Goal: Task Accomplishment & Management: Manage account settings

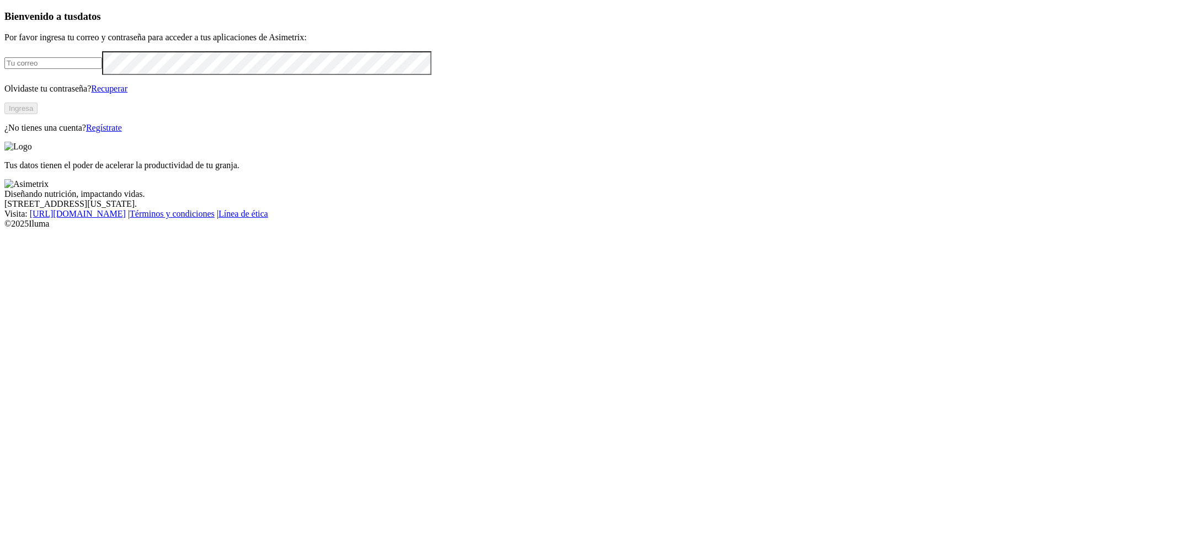
click at [102, 69] on input "email" at bounding box center [53, 63] width 98 height 12
type input "damian.garcia@premexcorp.com"
click at [249, 75] on form "damian.garcia@premexcorp.com" at bounding box center [588, 63] width 1168 height 24
click at [376, 94] on p "Olvidaste tu contraseña? Recuperar" at bounding box center [588, 89] width 1168 height 10
click at [38, 114] on button "Ingresa" at bounding box center [20, 109] width 33 height 12
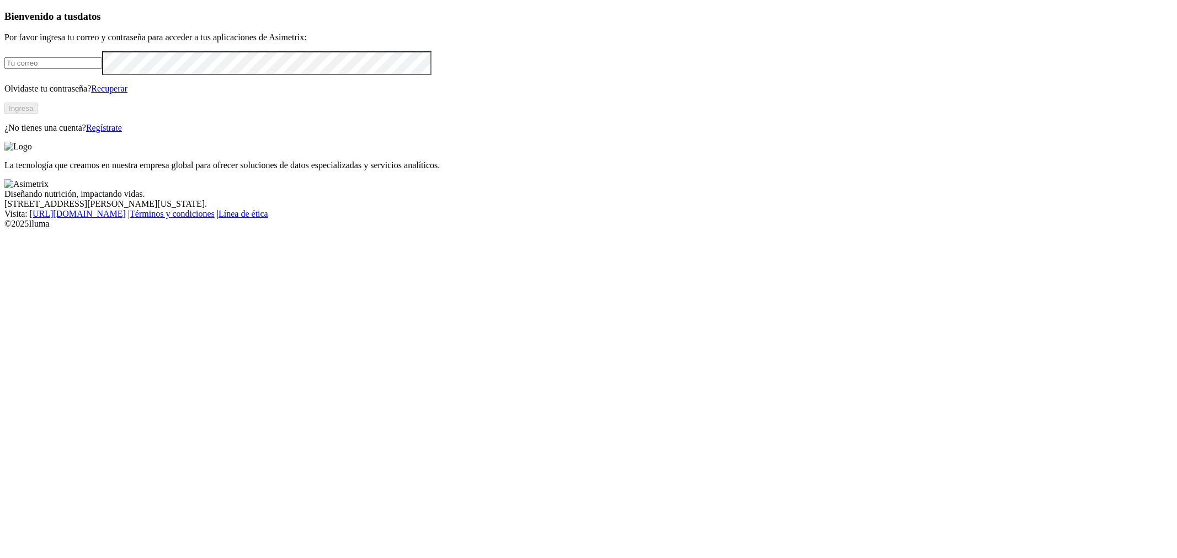
click at [102, 69] on input "email" at bounding box center [53, 63] width 98 height 12
click at [440, 133] on div "Bienvenido a tus datos Por favor ingresa tu correo y contraseña para acceder a …" at bounding box center [588, 71] width 1168 height 123
click at [338, 75] on form at bounding box center [588, 63] width 1168 height 24
click at [102, 69] on input "email" at bounding box center [53, 63] width 98 height 12
type input "[PERSON_NAME][EMAIL_ADDRESS][PERSON_NAME][DOMAIN_NAME]"
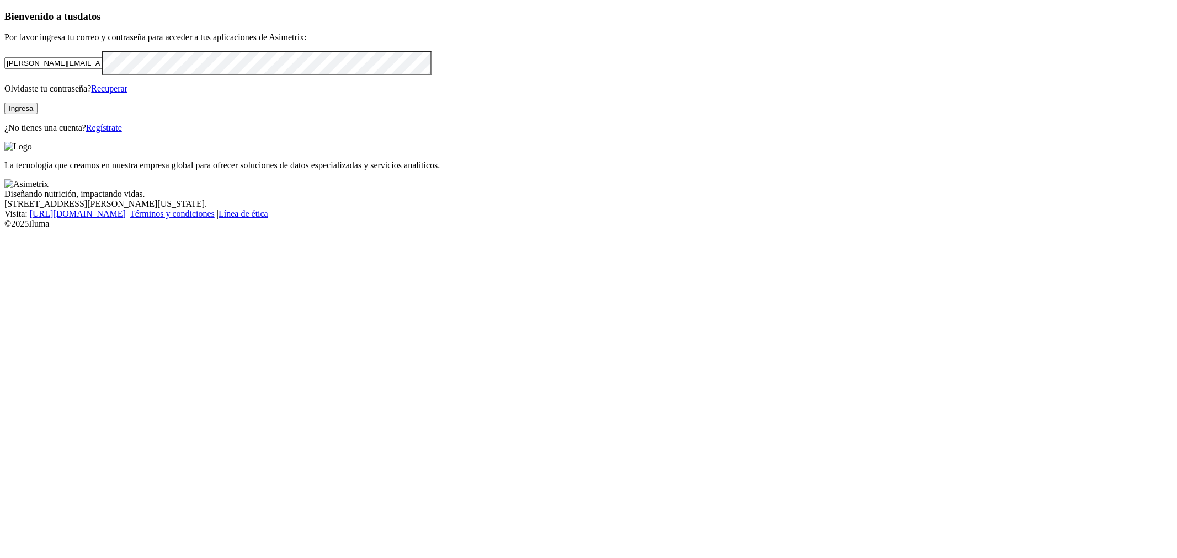
click at [421, 133] on div "Bienvenido a tus datos Por favor ingresa tu correo y contraseña para acceder a …" at bounding box center [588, 71] width 1168 height 123
click at [38, 114] on button "Ingresa" at bounding box center [20, 109] width 33 height 12
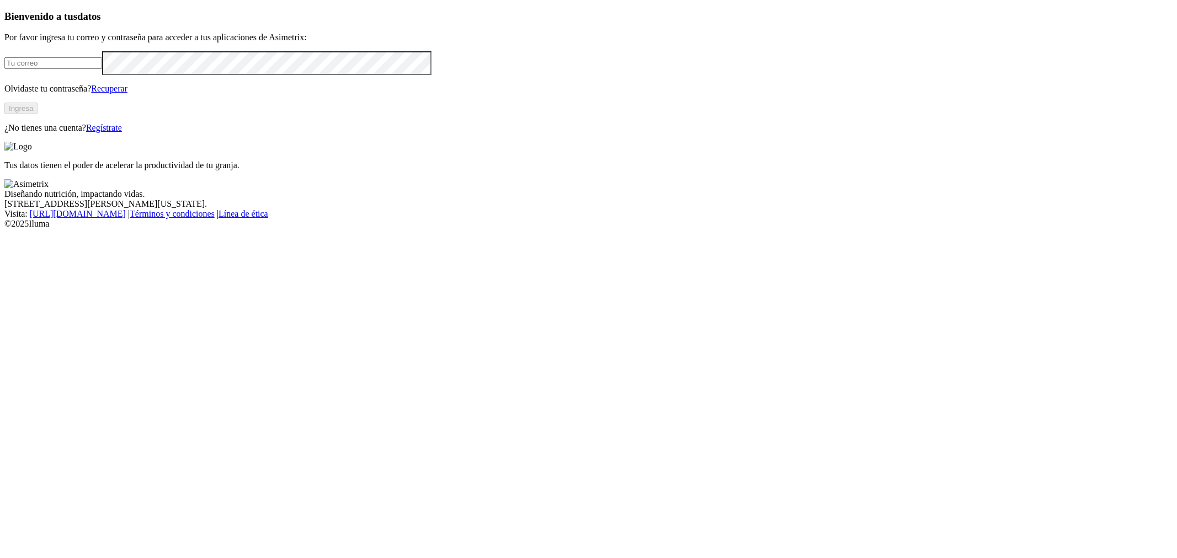
click at [102, 69] on input "email" at bounding box center [53, 63] width 98 height 12
type input "[PERSON_NAME][EMAIL_ADDRESS][PERSON_NAME][DOMAIN_NAME]"
click at [409, 133] on div "Bienvenido a tus datos Por favor ingresa tu correo y contraseña para acceder a …" at bounding box center [588, 71] width 1168 height 123
click at [38, 114] on button "Ingresa" at bounding box center [20, 109] width 33 height 12
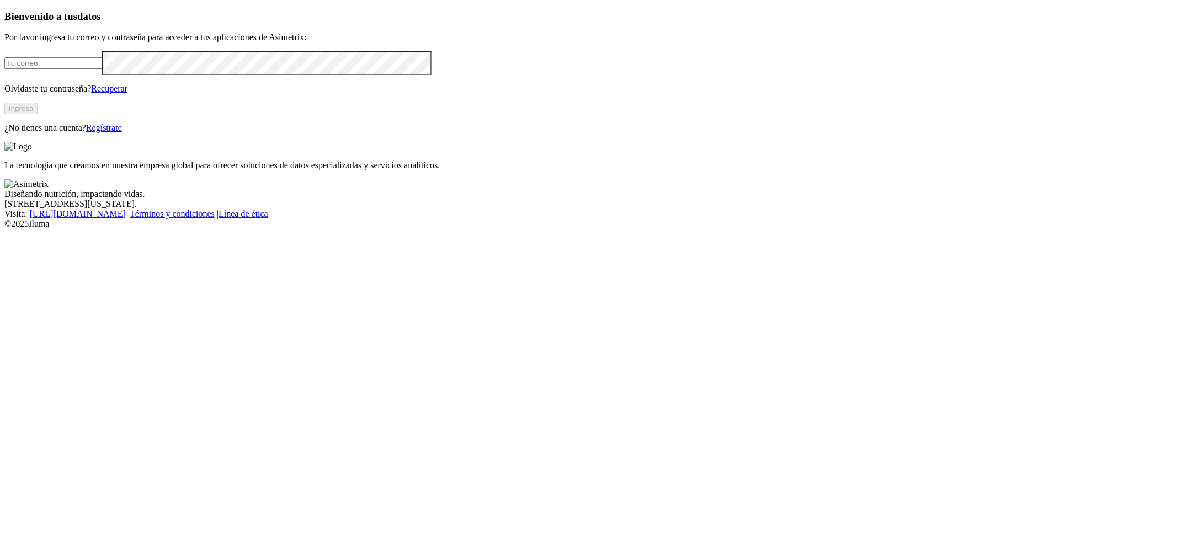
click at [102, 69] on input "email" at bounding box center [53, 63] width 98 height 12
type input "d"
type input "[PERSON_NAME][EMAIL_ADDRESS][PERSON_NAME][DOMAIN_NAME]"
click at [406, 133] on div "Bienvenido a tus datos Por favor ingresa tu correo y contraseña para acceder a …" at bounding box center [588, 71] width 1168 height 123
click at [38, 114] on button "Ingresa" at bounding box center [20, 109] width 33 height 12
